Goal: Task Accomplishment & Management: Use online tool/utility

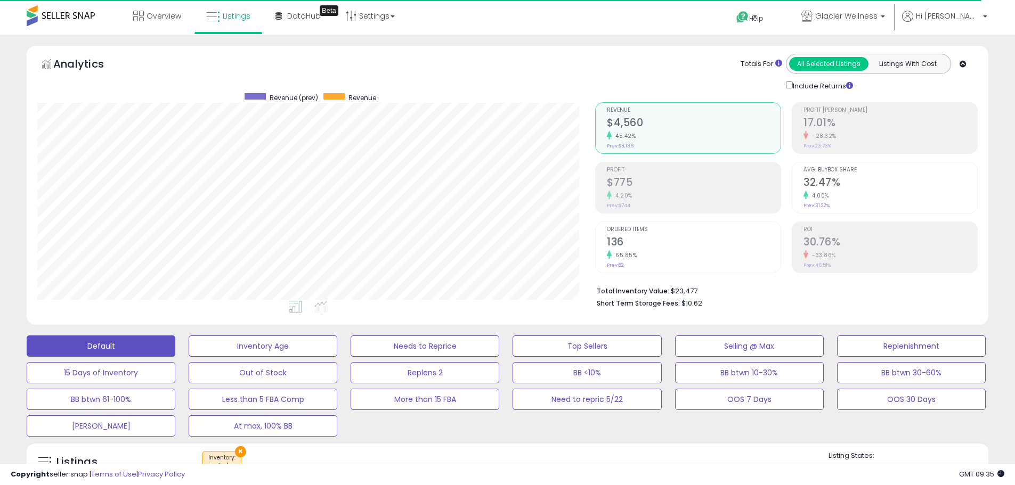
select select "**"
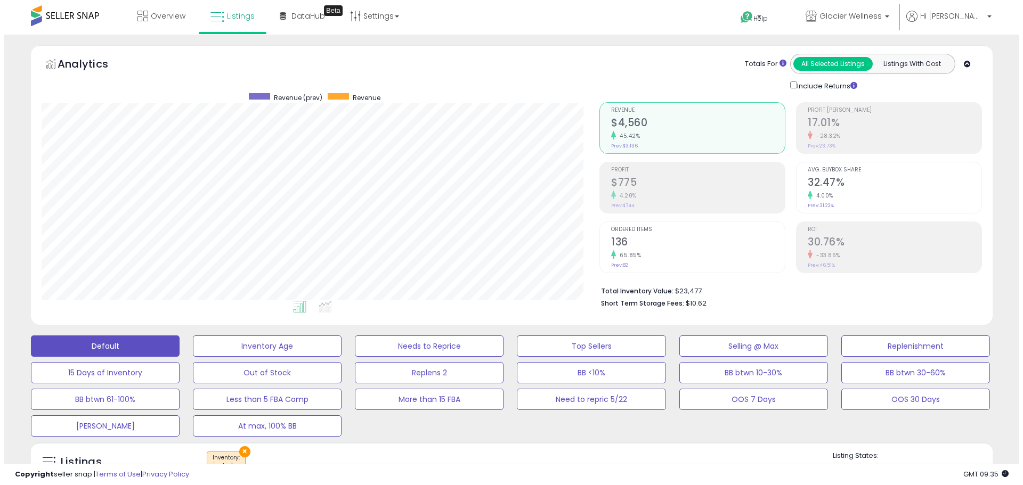
scroll to position [213, 0]
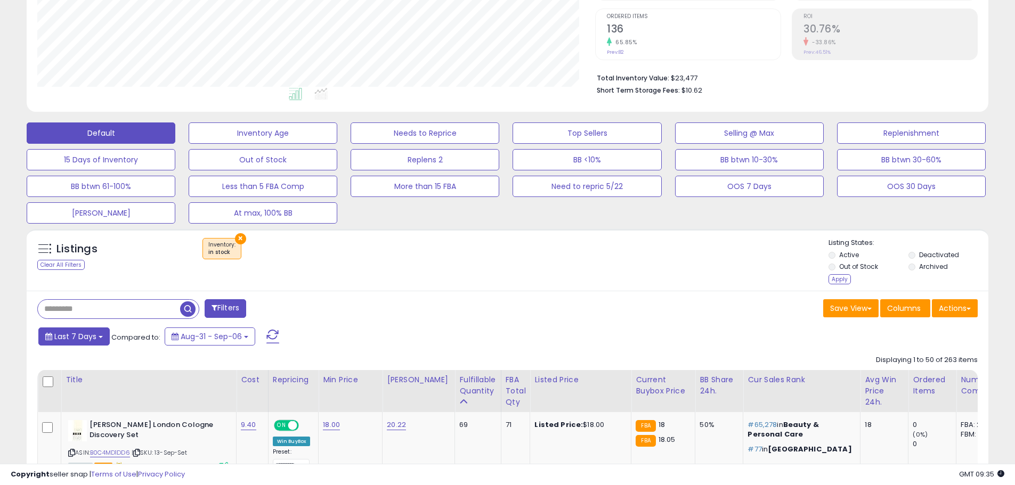
click at [72, 336] on span "Last 7 Days" at bounding box center [75, 336] width 42 height 11
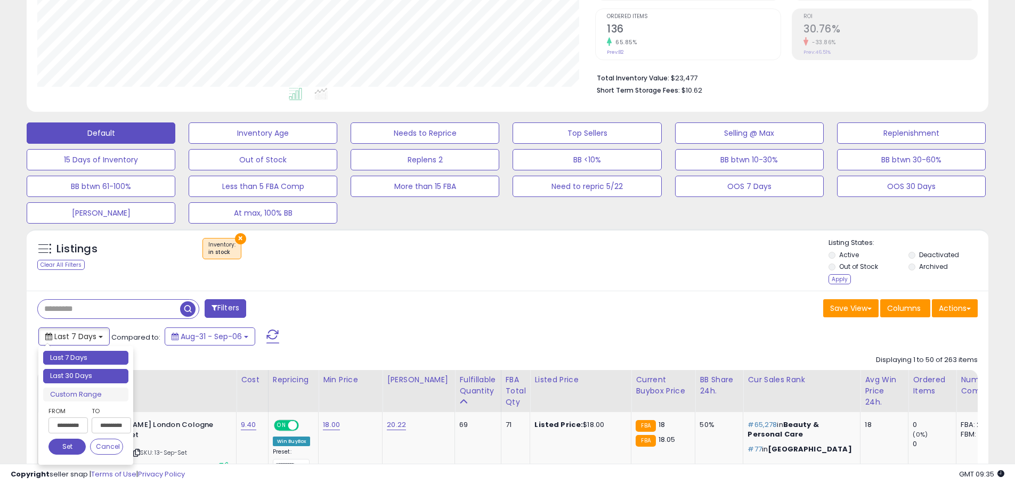
type input "**********"
click at [101, 379] on li "Last 30 Days" at bounding box center [85, 376] width 85 height 14
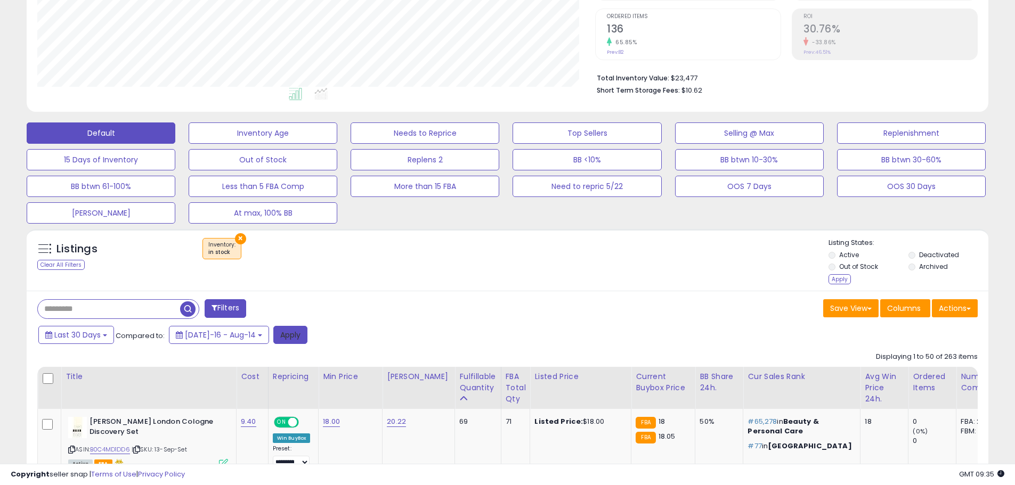
drag, startPoint x: 281, startPoint y: 341, endPoint x: 772, endPoint y: 298, distance: 492.9
click at [281, 341] on button "Apply" at bounding box center [290, 335] width 34 height 18
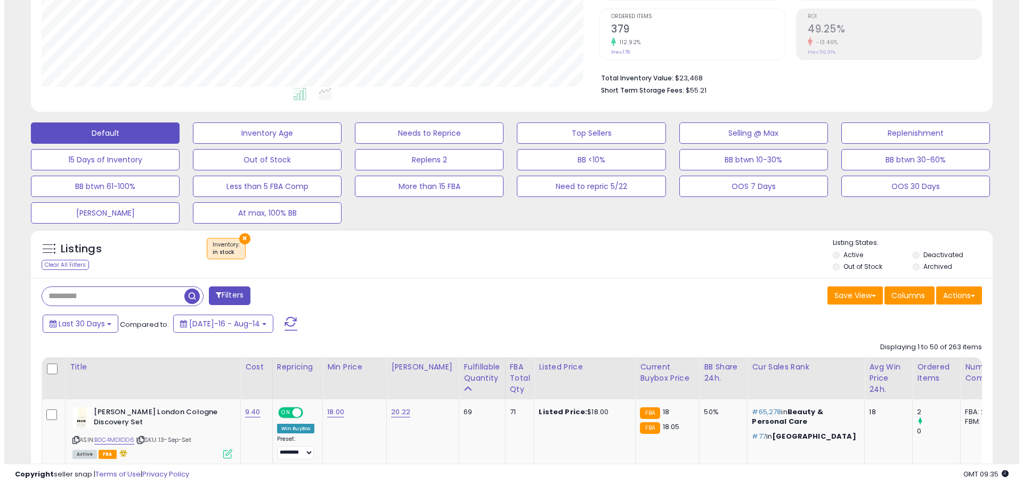
scroll to position [218, 558]
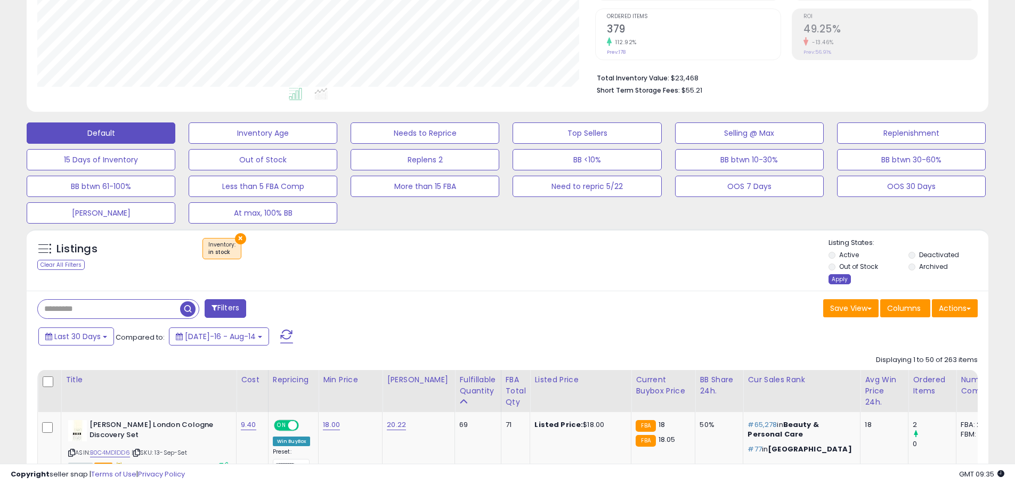
click at [837, 277] on div "Apply" at bounding box center [839, 279] width 22 height 10
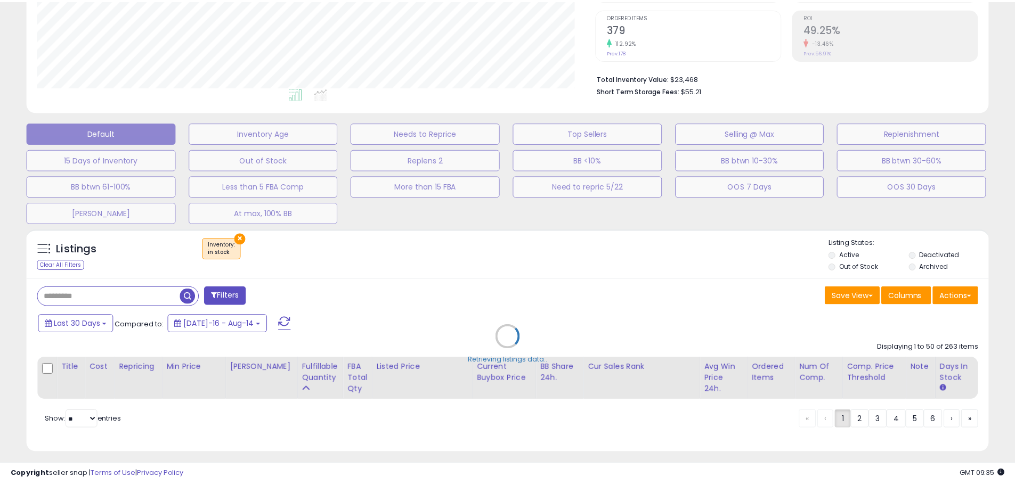
scroll to position [218, 562]
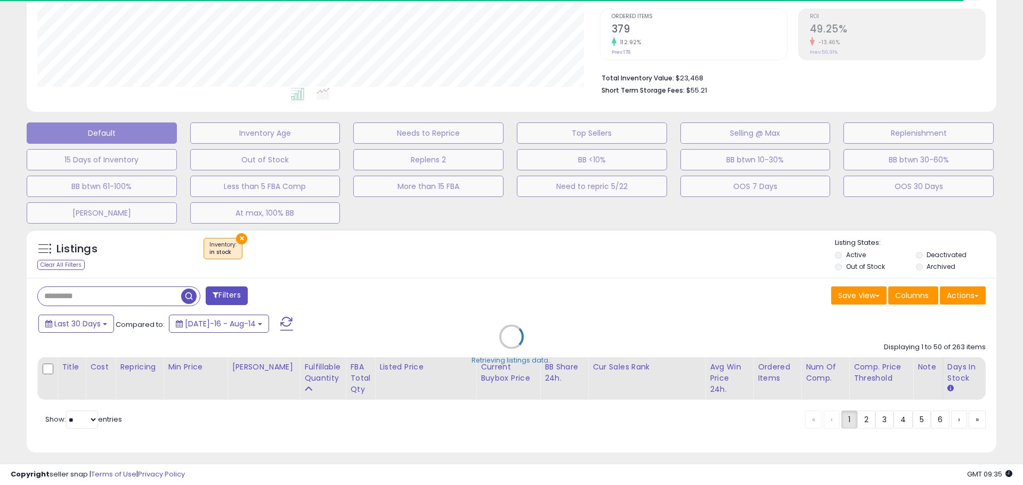
click at [150, 288] on div "Retrieving listings data.." at bounding box center [511, 345] width 985 height 242
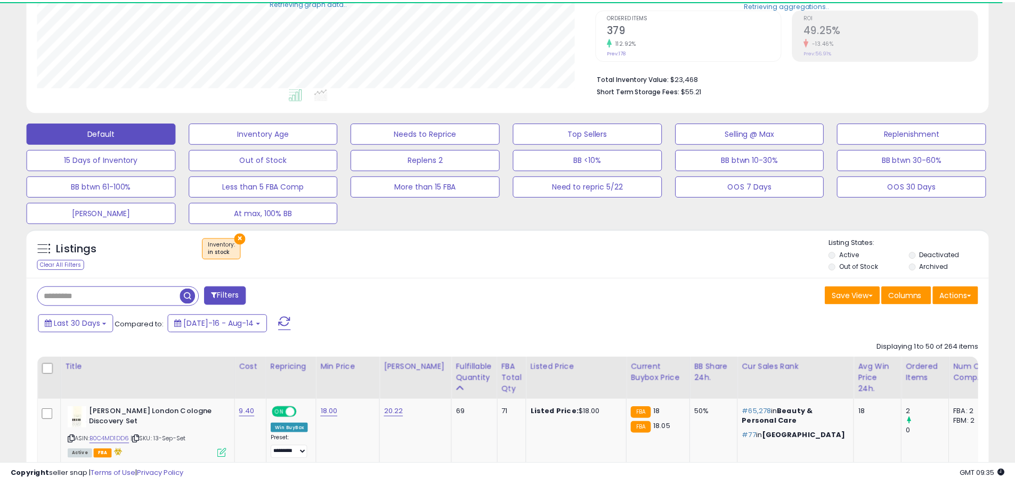
scroll to position [532395, 532056]
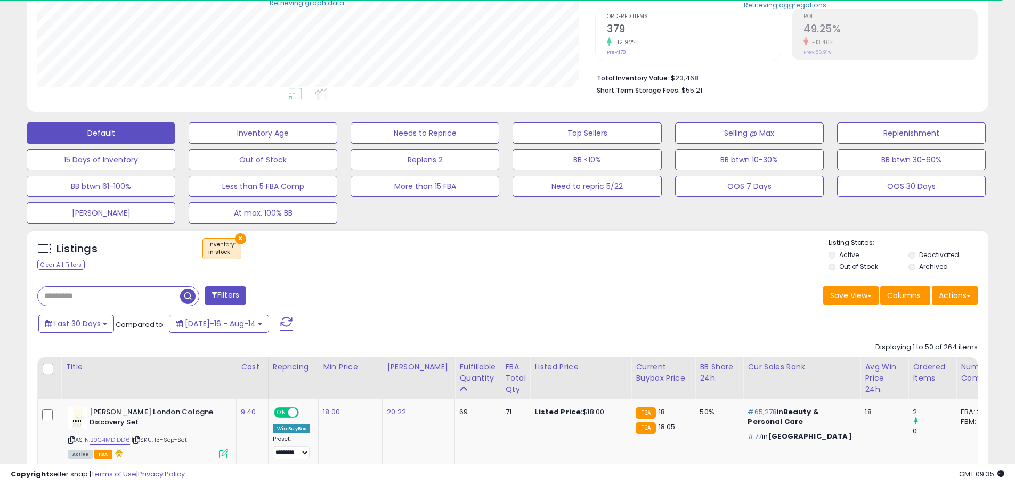
click at [163, 296] on input "text" at bounding box center [109, 296] width 142 height 19
type input "****"
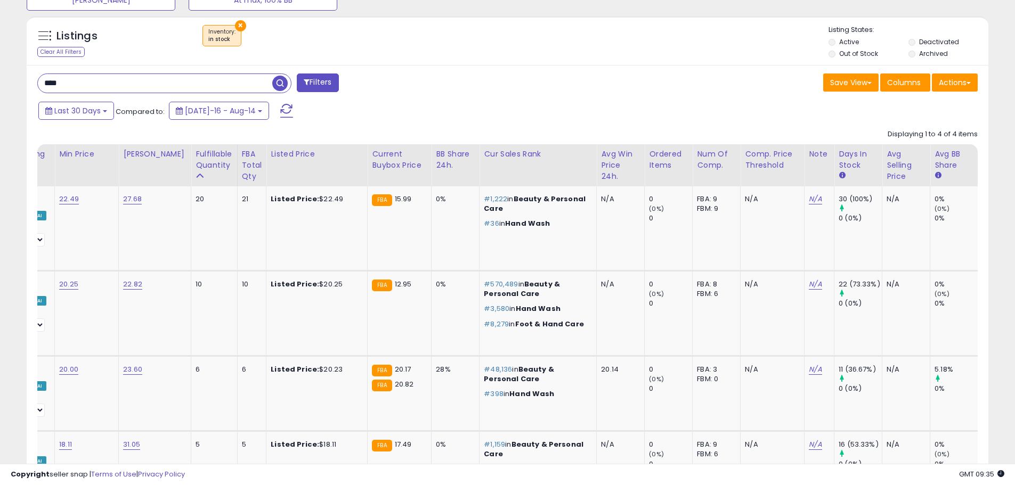
scroll to position [0, 467]
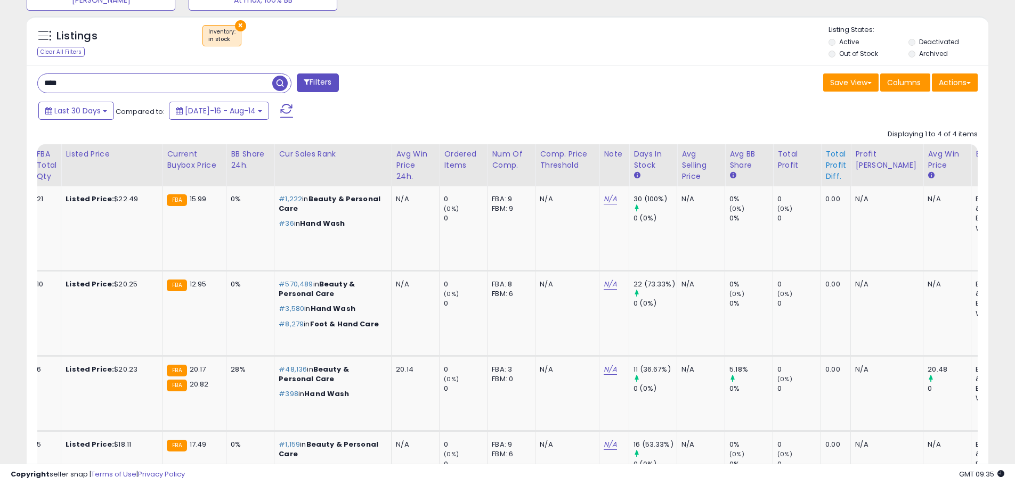
click at [825, 173] on div "Total Profit Diff." at bounding box center [835, 166] width 21 height 34
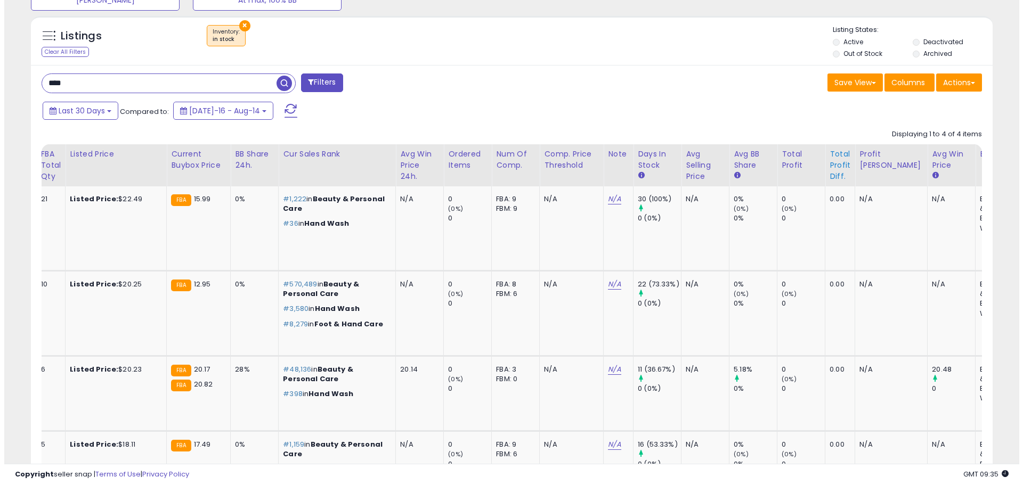
scroll to position [0, 353]
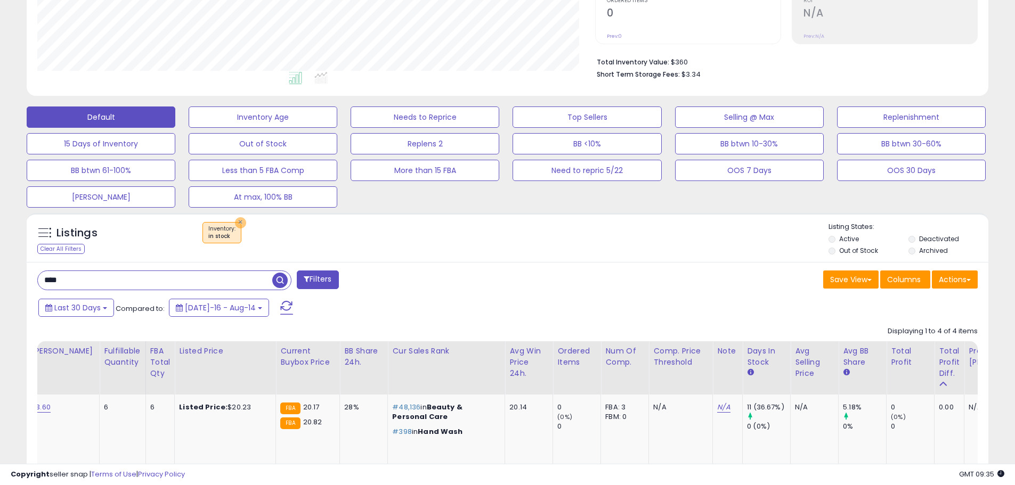
click at [238, 221] on button "×" at bounding box center [240, 222] width 11 height 11
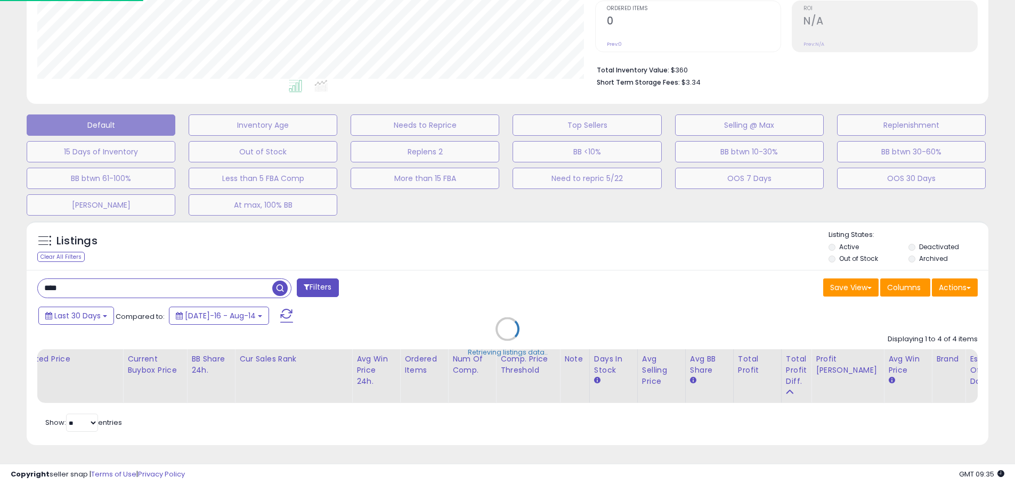
scroll to position [0, 0]
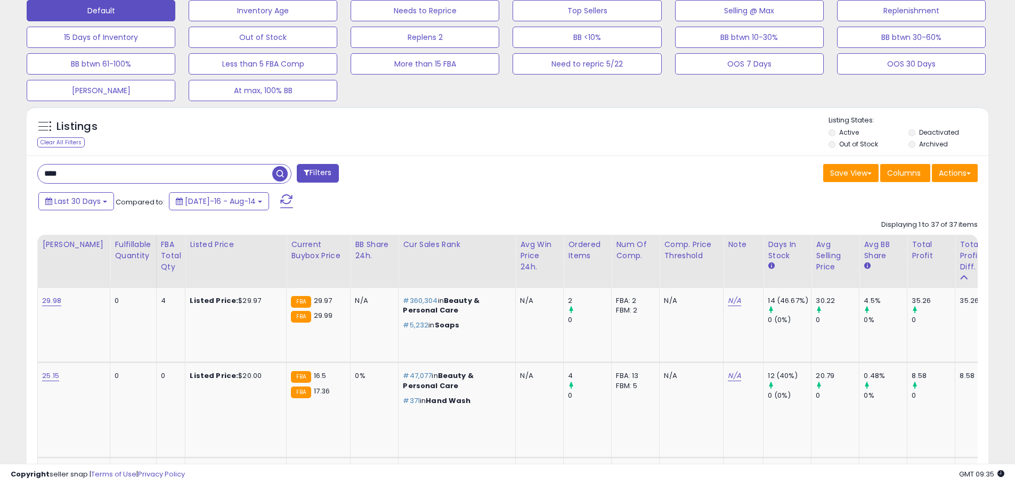
click at [959, 260] on div "Total Profit Diff." at bounding box center [971, 256] width 25 height 34
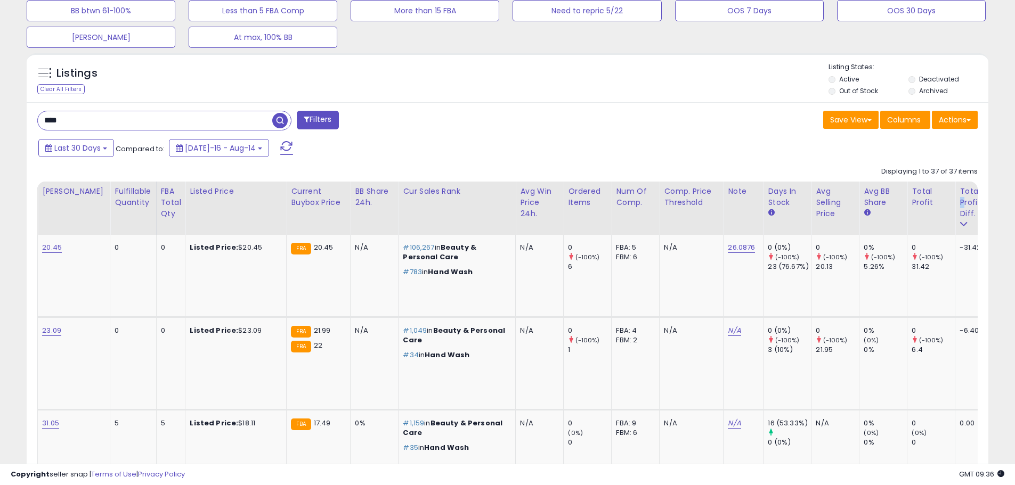
click at [959, 210] on div "Total Profit Diff." at bounding box center [971, 203] width 25 height 34
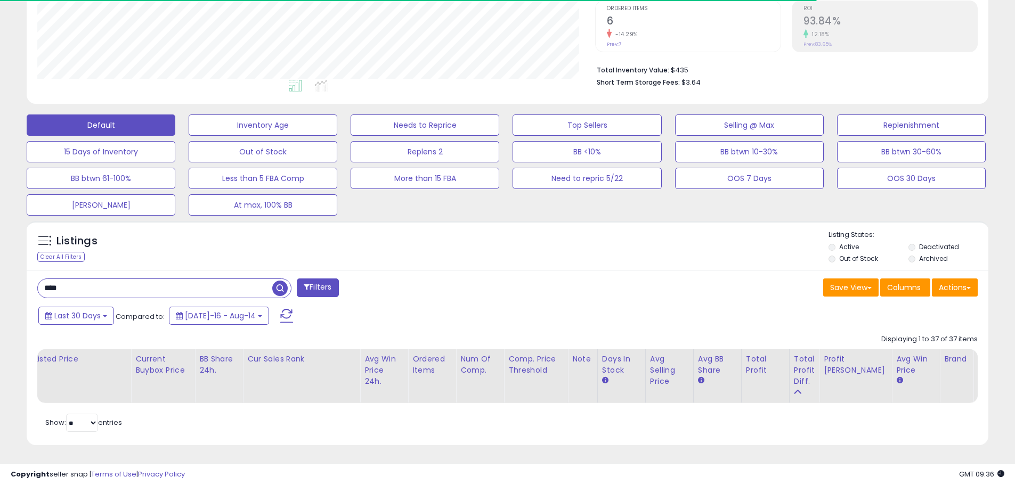
click at [279, 403] on tbody at bounding box center [357, 403] width 1328 height 0
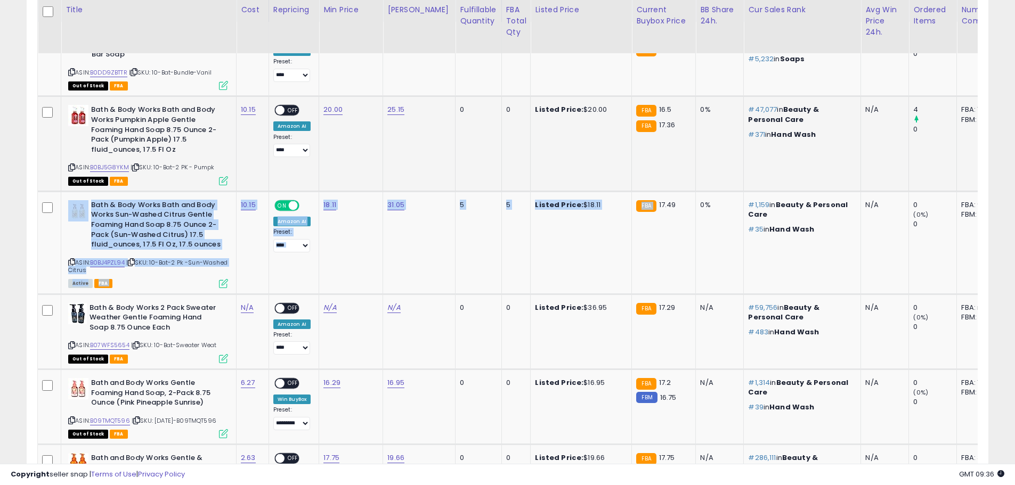
click at [535, 157] on td "Listed Price: $20.00" at bounding box center [580, 143] width 101 height 95
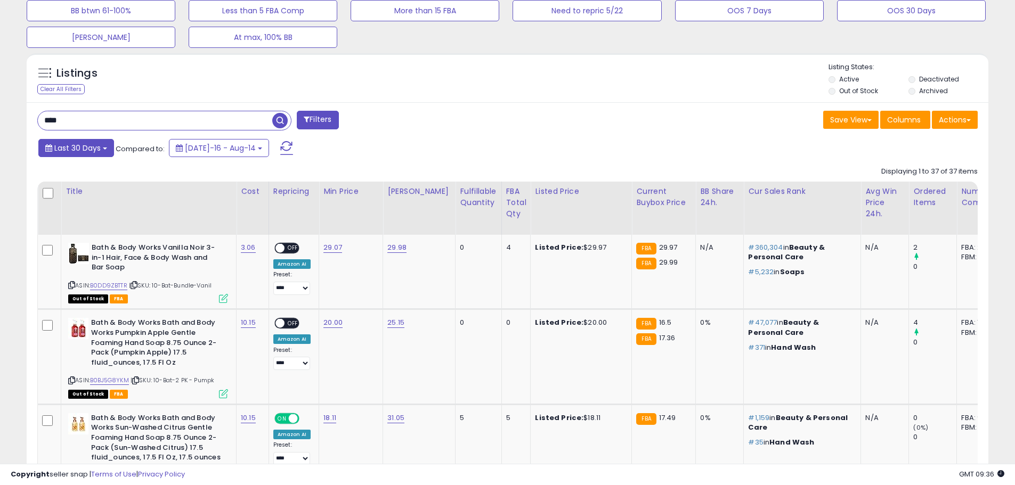
click at [76, 151] on span "Last 30 Days" at bounding box center [77, 148] width 46 height 11
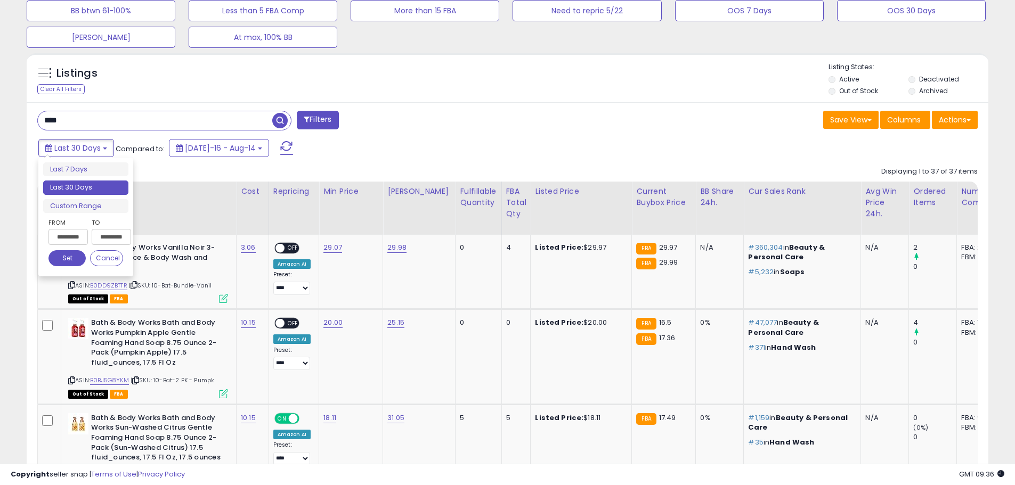
click at [67, 240] on input "**********" at bounding box center [67, 237] width 39 height 16
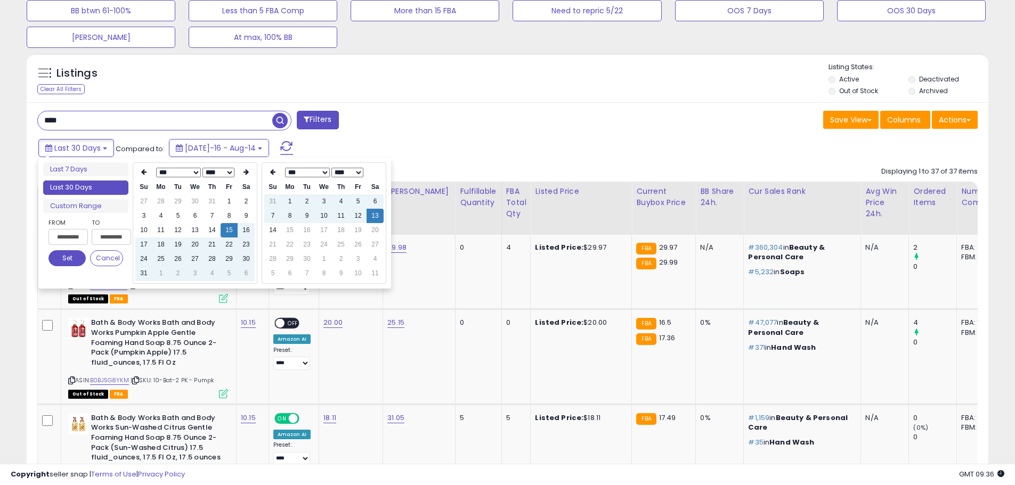
click at [186, 173] on select "*** *** *** *** *** *** *** *** ***" at bounding box center [178, 173] width 45 height 10
click at [178, 208] on td "27" at bounding box center [177, 201] width 17 height 14
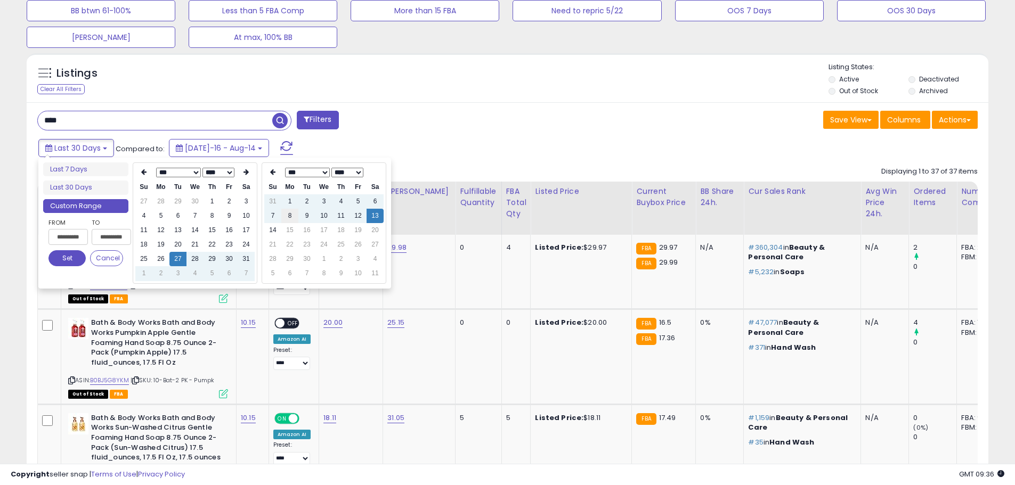
type input "**********"
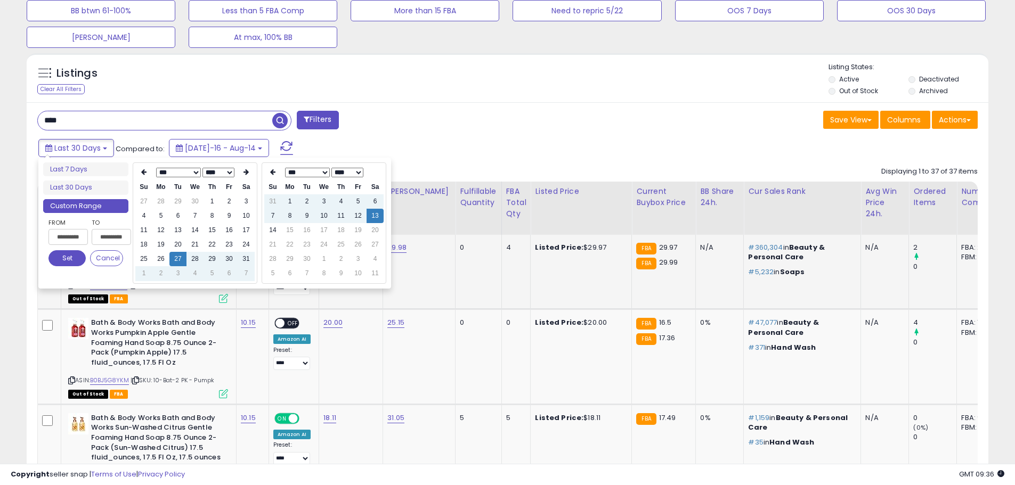
click at [65, 260] on button "Set" at bounding box center [66, 258] width 37 height 16
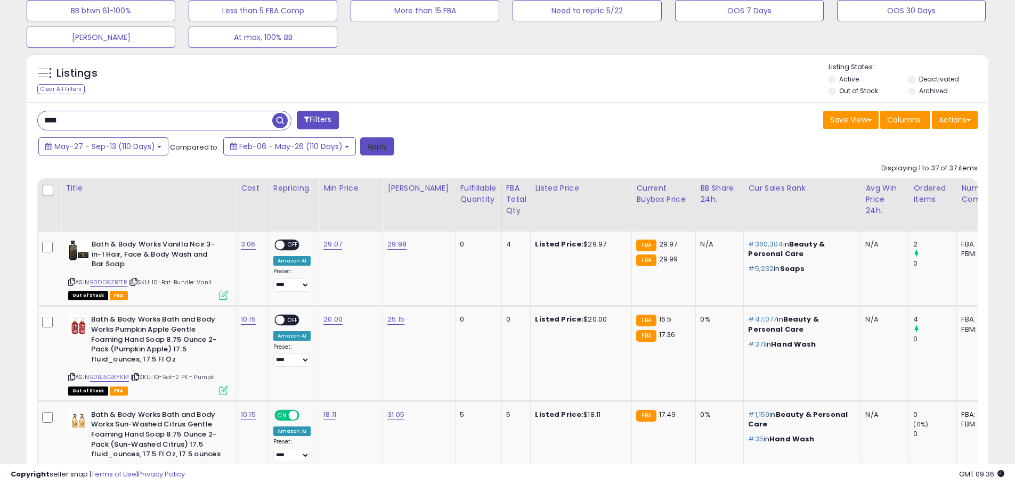
click at [382, 145] on button "Apply" at bounding box center [377, 146] width 34 height 18
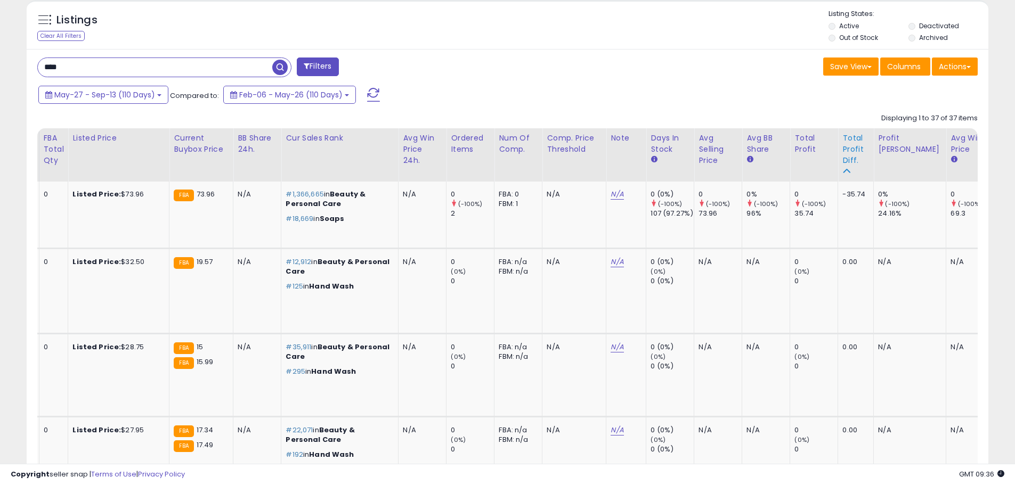
click at [842, 148] on div "Total Profit Diff." at bounding box center [855, 150] width 27 height 34
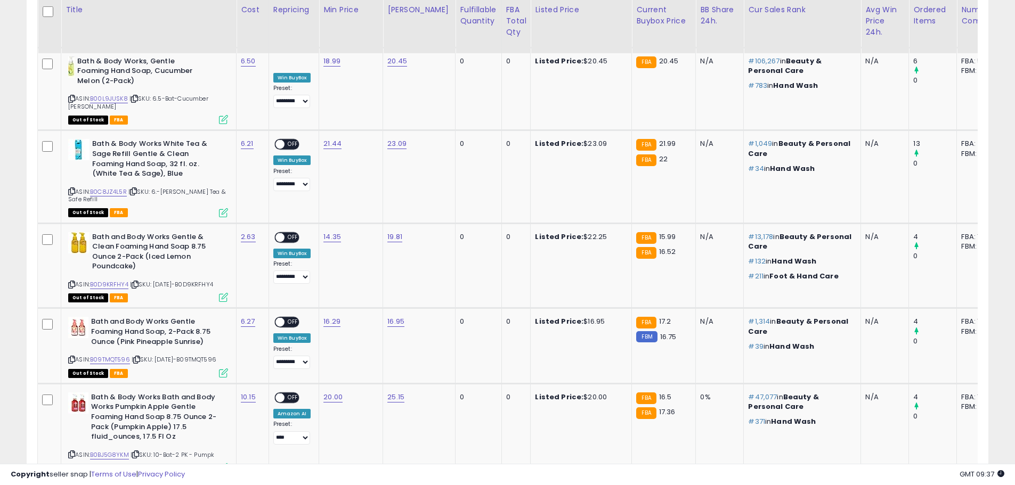
drag, startPoint x: 917, startPoint y: 22, endPoint x: 919, endPoint y: 38, distance: 16.2
click at [917, 21] on div "Ordered Items" at bounding box center [932, 15] width 39 height 22
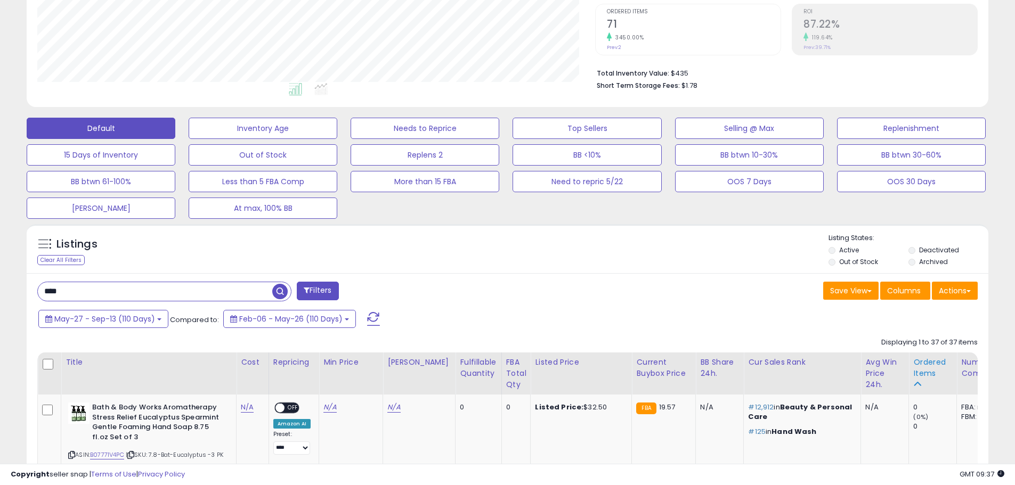
click at [918, 378] on div "Ordered Items" at bounding box center [932, 368] width 39 height 22
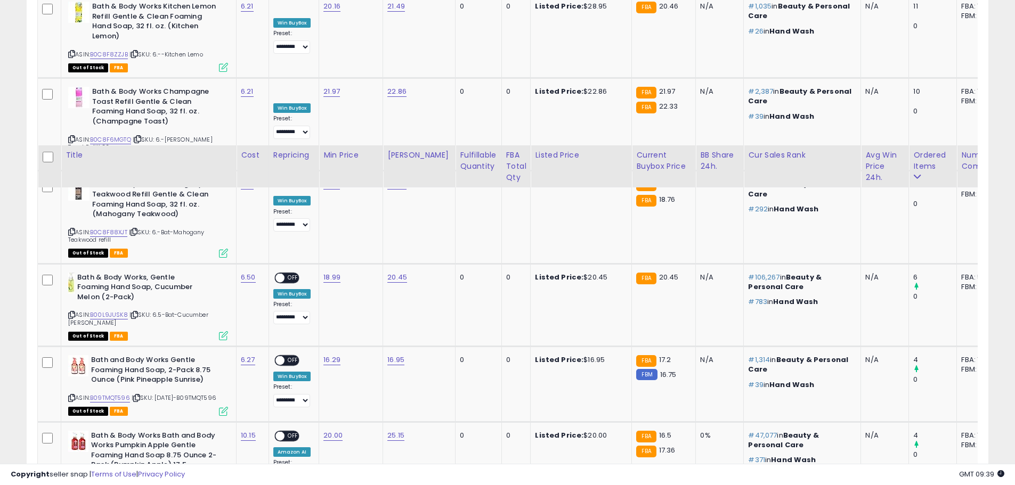
scroll to position [857, 0]
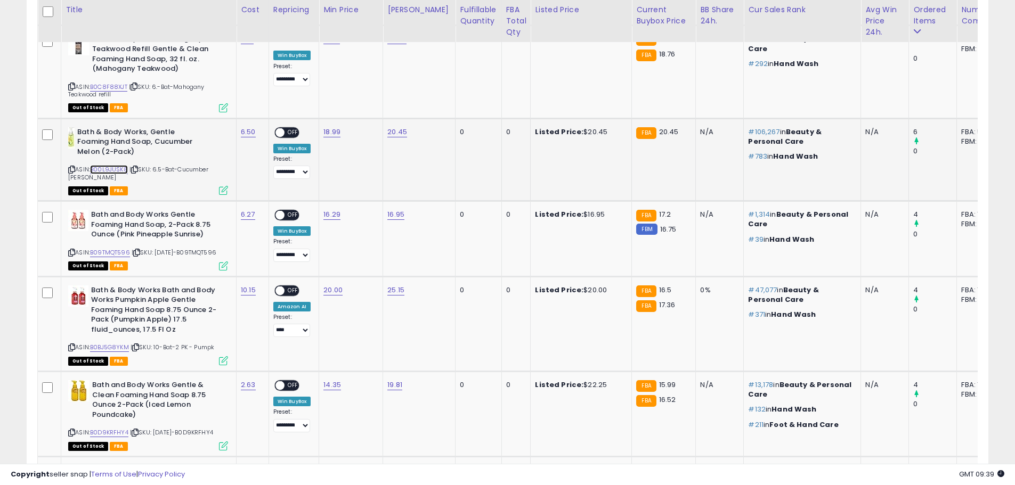
click at [116, 165] on link "B00L9JUSK8" at bounding box center [109, 169] width 38 height 9
